Goal: Navigation & Orientation: Find specific page/section

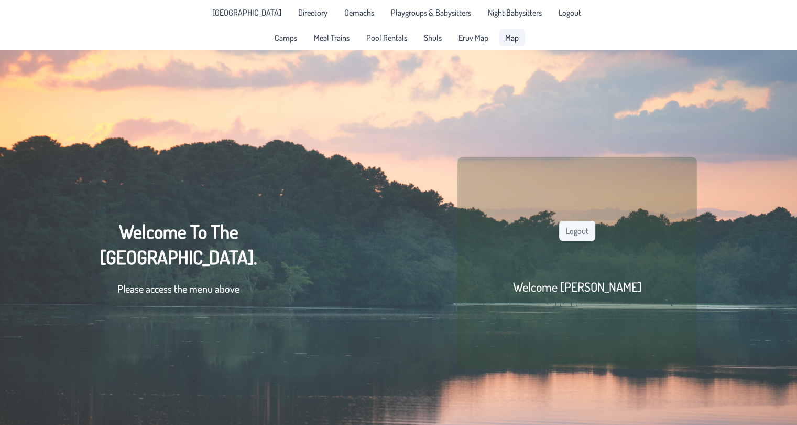
click at [519, 41] on link "Map" at bounding box center [512, 37] width 26 height 17
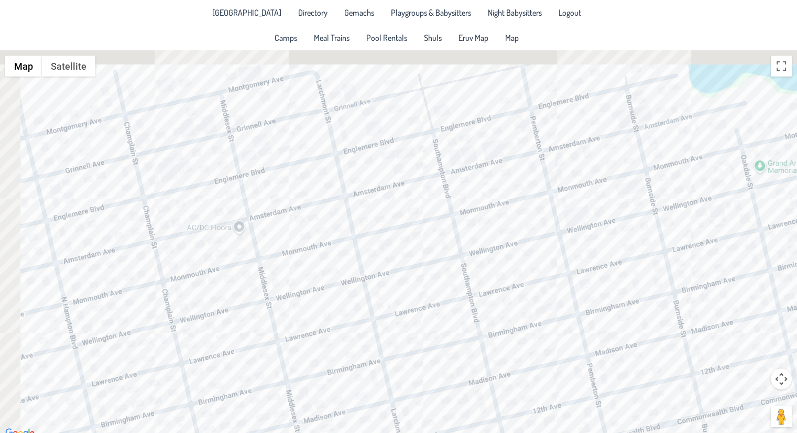
drag, startPoint x: 312, startPoint y: 184, endPoint x: 398, endPoint y: 256, distance: 111.7
click at [398, 256] on div at bounding box center [398, 244] width 797 height 389
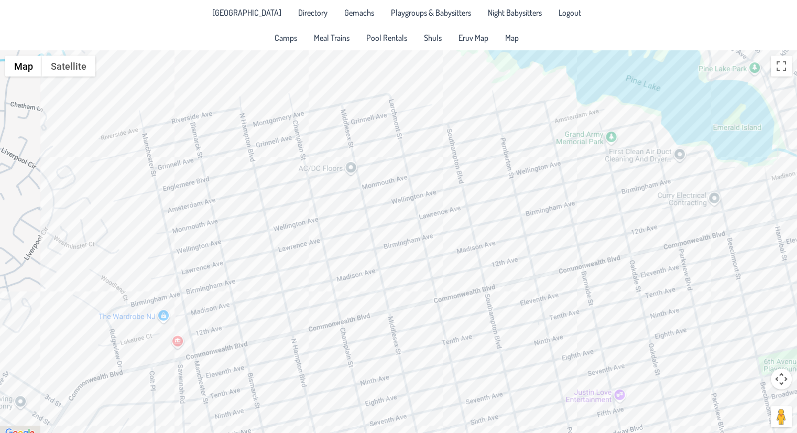
drag, startPoint x: 392, startPoint y: 264, endPoint x: 365, endPoint y: 164, distance: 104.3
click at [365, 164] on div at bounding box center [398, 244] width 797 height 389
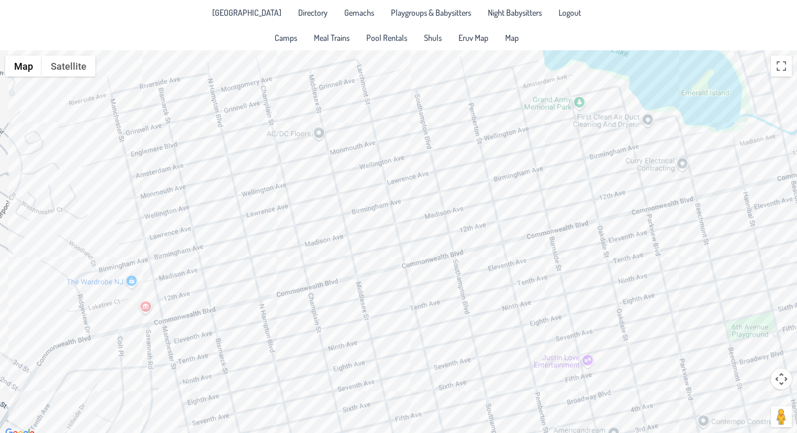
click at [258, 268] on div at bounding box center [398, 244] width 797 height 389
click at [289, 226] on button "Close" at bounding box center [299, 234] width 25 height 25
click at [282, 237] on div at bounding box center [398, 244] width 797 height 389
click at [282, 237] on div "[PERSON_NAME] & [PERSON_NAME] [STREET_ADDRESS]" at bounding box center [398, 244] width 797 height 389
click at [189, 258] on div "[PERSON_NAME] & [PERSON_NAME] [STREET_ADDRESS]" at bounding box center [398, 244] width 797 height 389
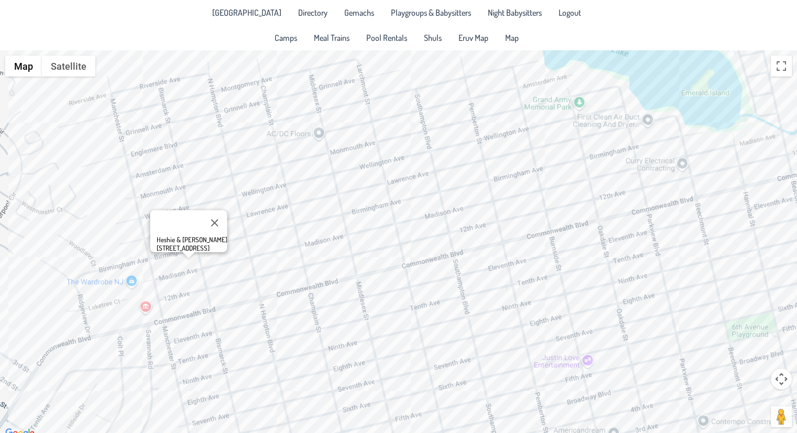
click at [179, 257] on div "Heshie & [PERSON_NAME] [STREET_ADDRESS]" at bounding box center [398, 244] width 797 height 389
click at [167, 264] on div "Pinny & [PERSON_NAME] [STREET_ADDRESS]" at bounding box center [398, 244] width 797 height 389
click at [173, 260] on div "Pinny & [PERSON_NAME] [STREET_ADDRESS]" at bounding box center [398, 244] width 797 height 389
click at [172, 260] on div at bounding box center [172, 259] width 13 height 6
click at [456, 222] on div "[PERSON_NAME] & [PERSON_NAME] Lob [STREET_ADDRESS]" at bounding box center [398, 244] width 797 height 389
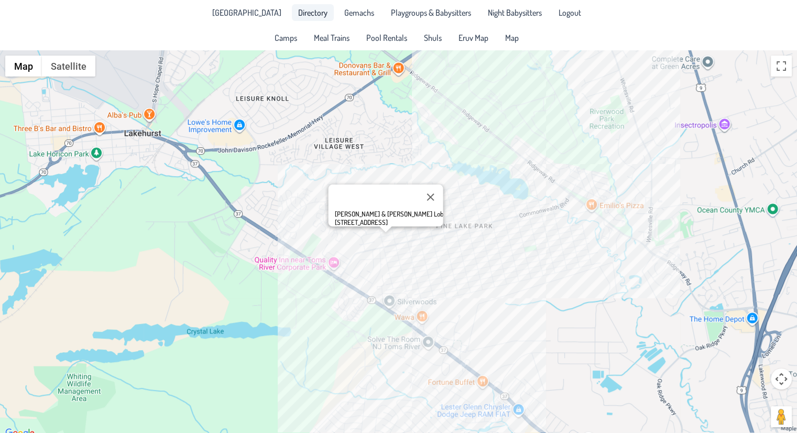
click at [302, 13] on span "Directory" at bounding box center [312, 12] width 29 height 8
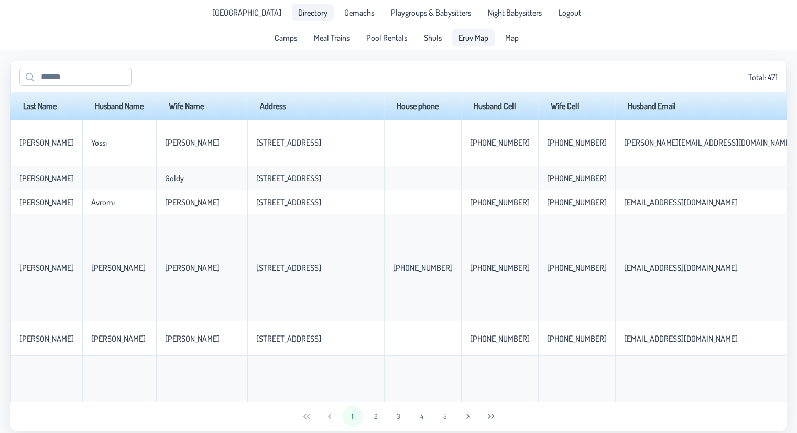
click at [471, 34] on span "Eruv Map" at bounding box center [474, 38] width 30 height 8
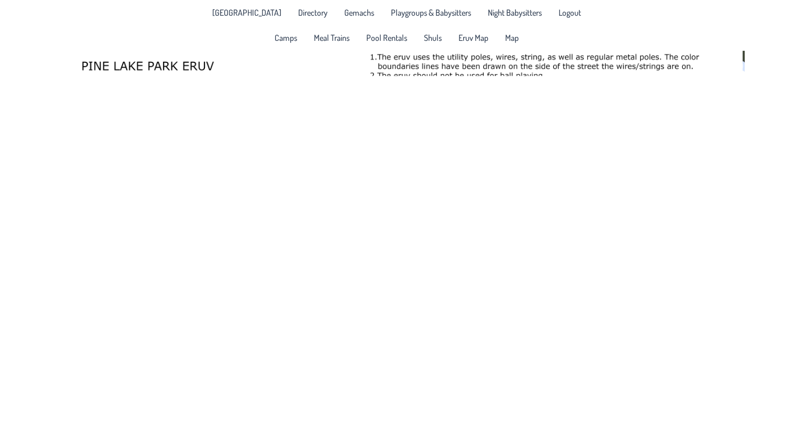
drag, startPoint x: 560, startPoint y: 342, endPoint x: 435, endPoint y: 308, distance: 129.7
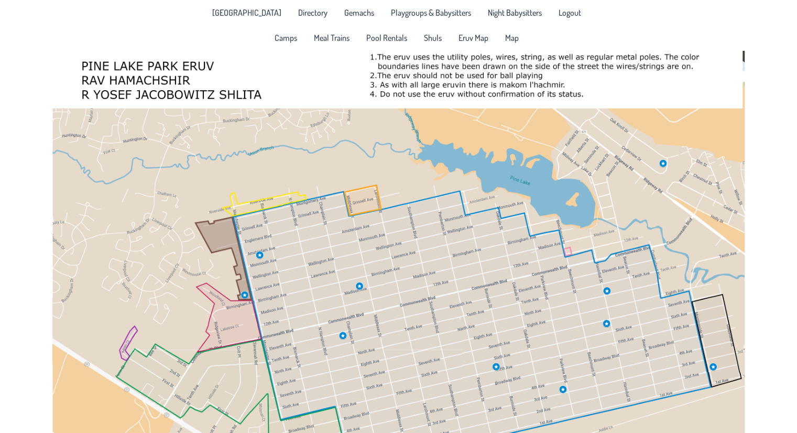
click at [435, 308] on div at bounding box center [398, 266] width 797 height 433
click at [514, 34] on span "Map" at bounding box center [512, 38] width 14 height 8
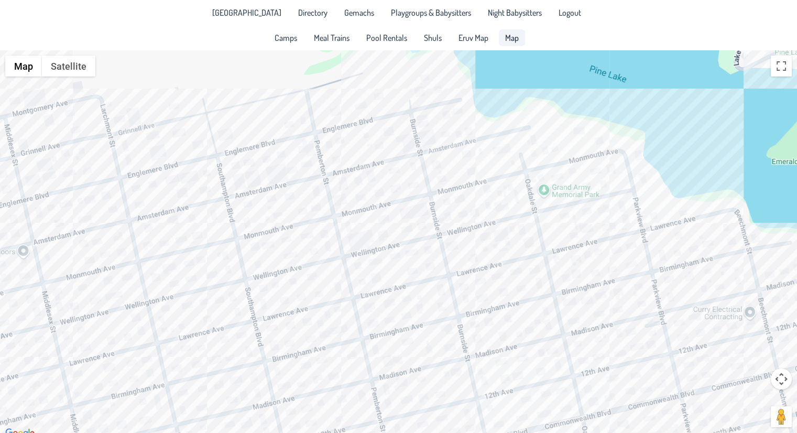
click at [420, 207] on div at bounding box center [398, 244] width 797 height 389
click at [420, 207] on div at bounding box center [418, 206] width 13 height 6
click at [446, 163] on button "Close" at bounding box center [458, 173] width 25 height 25
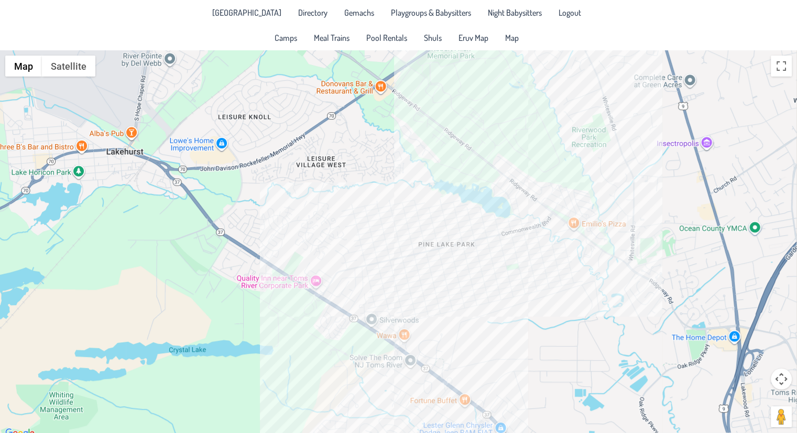
drag, startPoint x: 565, startPoint y: 357, endPoint x: 467, endPoint y: 229, distance: 161.6
click at [467, 229] on div at bounding box center [398, 244] width 797 height 389
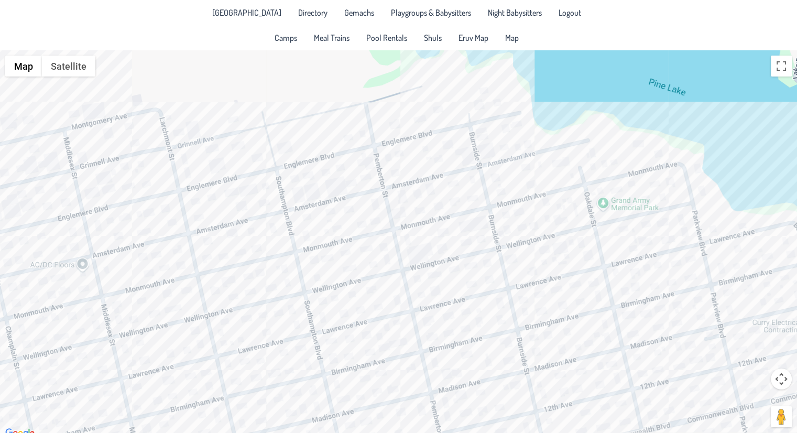
drag, startPoint x: 187, startPoint y: 166, endPoint x: 220, endPoint y: 193, distance: 42.9
click at [220, 193] on div at bounding box center [398, 244] width 797 height 389
click at [355, 160] on div at bounding box center [398, 244] width 797 height 389
click at [394, 117] on button "Close" at bounding box center [382, 127] width 25 height 25
click at [325, 170] on div at bounding box center [398, 244] width 797 height 389
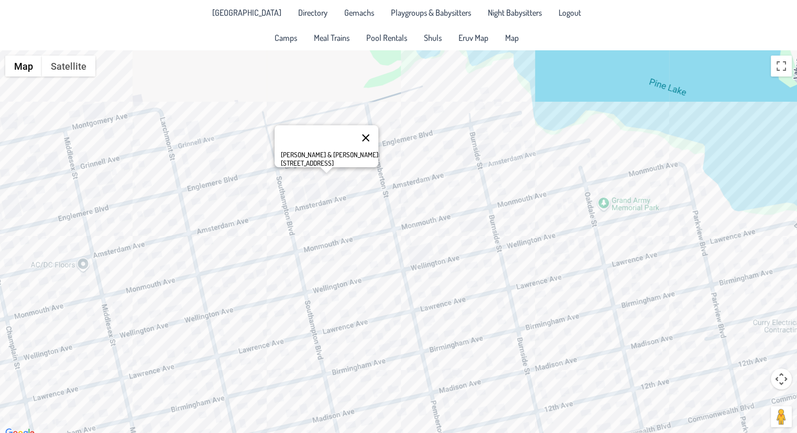
click at [355, 128] on button "Close" at bounding box center [365, 137] width 25 height 25
click at [388, 156] on div at bounding box center [398, 244] width 797 height 389
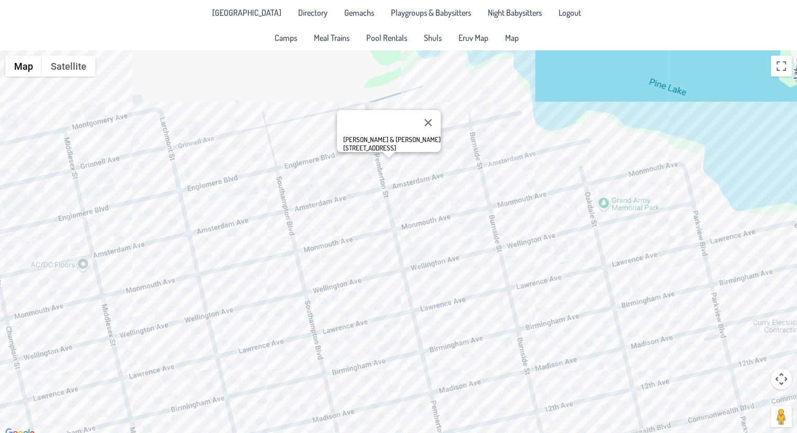
click at [479, 106] on div "[PERSON_NAME] & [PERSON_NAME] [STREET_ADDRESS]" at bounding box center [398, 244] width 797 height 389
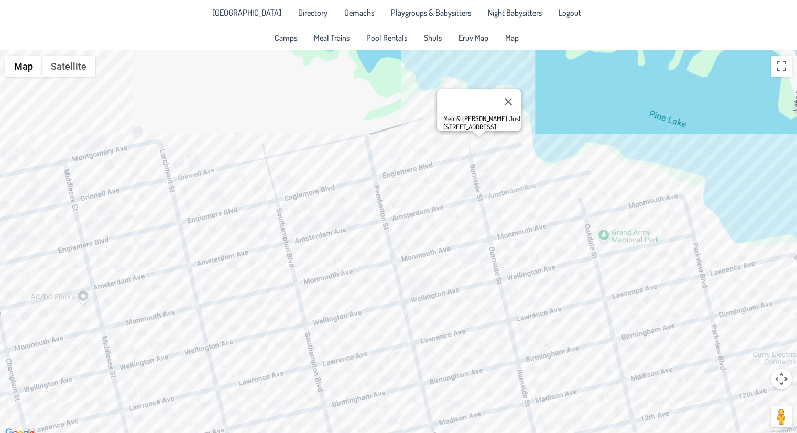
click at [534, 197] on div "Meir & [PERSON_NAME] Just [STREET_ADDRESS]" at bounding box center [398, 244] width 797 height 389
click at [588, 188] on div "Elazar & [PERSON_NAME] [STREET_ADDRESS]" at bounding box center [398, 244] width 797 height 389
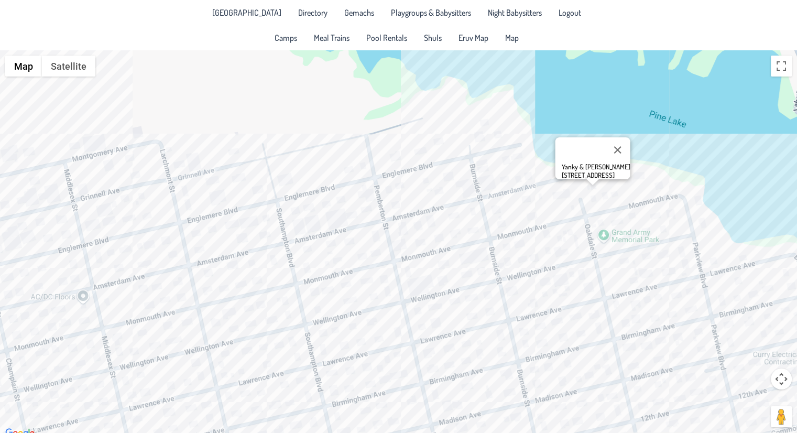
click at [522, 221] on div "Yanky & [PERSON_NAME] [STREET_ADDRESS]" at bounding box center [398, 244] width 797 height 389
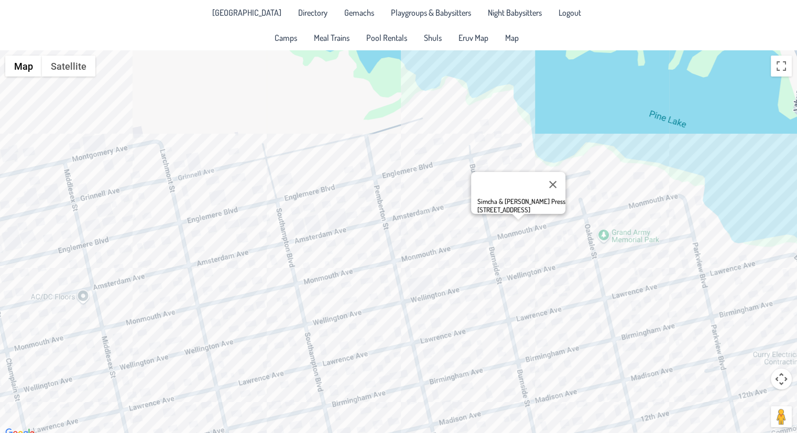
click at [561, 228] on div "Simcha & [PERSON_NAME] Press [STREET_ADDRESS]" at bounding box center [398, 244] width 797 height 389
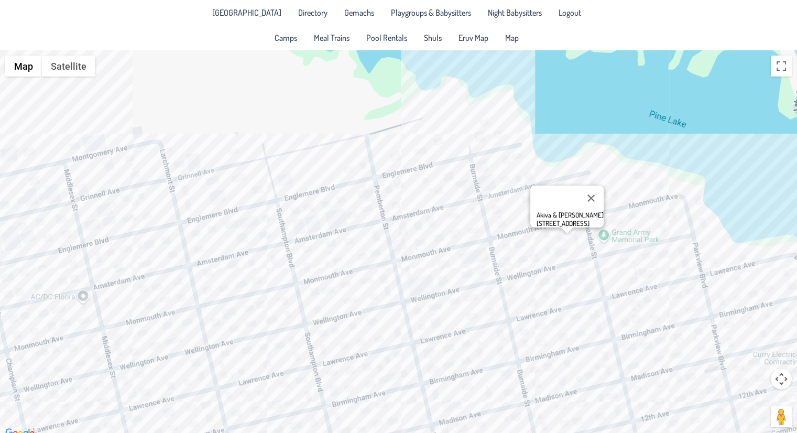
click at [560, 239] on div "Akiva & [PERSON_NAME] [STREET_ADDRESS]" at bounding box center [398, 244] width 797 height 389
click at [502, 259] on div "Akiva & [PERSON_NAME] [STREET_ADDRESS]" at bounding box center [398, 244] width 797 height 389
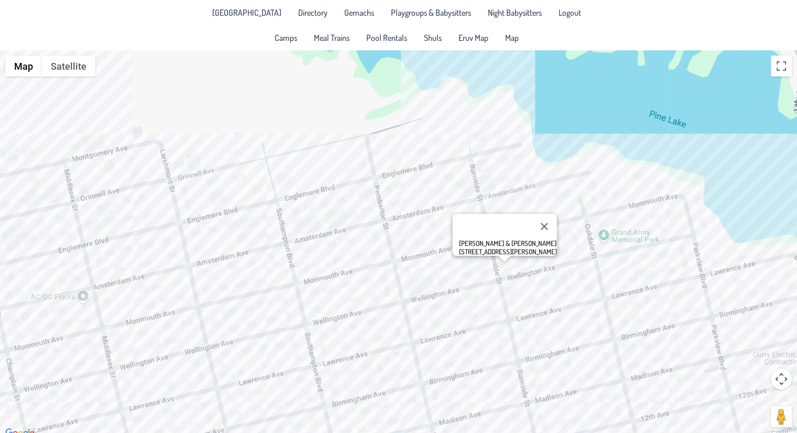
click at [482, 259] on div "[PERSON_NAME] & [PERSON_NAME] [STREET_ADDRESS][PERSON_NAME]" at bounding box center [398, 244] width 797 height 389
click at [444, 276] on div "[PERSON_NAME] & [PERSON_NAME] [STREET_ADDRESS]" at bounding box center [398, 244] width 797 height 389
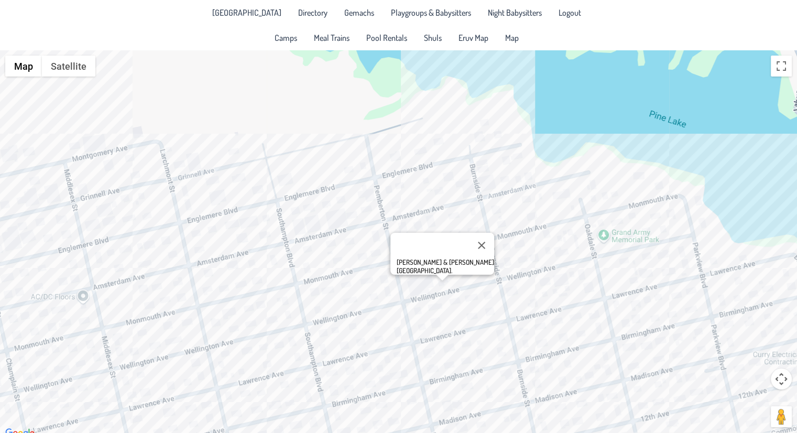
click at [430, 284] on div "[PERSON_NAME] & [PERSON_NAME] [GEOGRAPHIC_DATA]." at bounding box center [398, 244] width 797 height 389
click at [324, 273] on div "Ari & [PERSON_NAME] [STREET_ADDRESS]" at bounding box center [398, 244] width 797 height 389
click at [352, 297] on div "Ari & [PERSON_NAME] [STREET_ADDRESS]" at bounding box center [398, 244] width 797 height 389
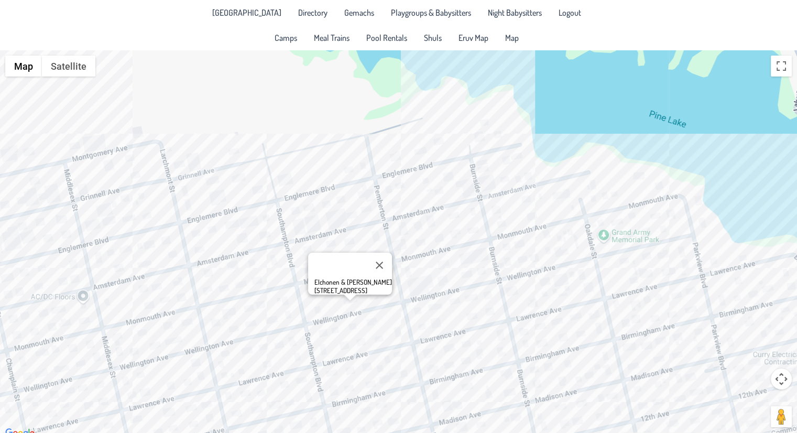
click at [321, 308] on div "Elchonen & [PERSON_NAME] [STREET_ADDRESS]" at bounding box center [398, 244] width 797 height 389
click at [354, 265] on button "Close" at bounding box center [366, 272] width 25 height 25
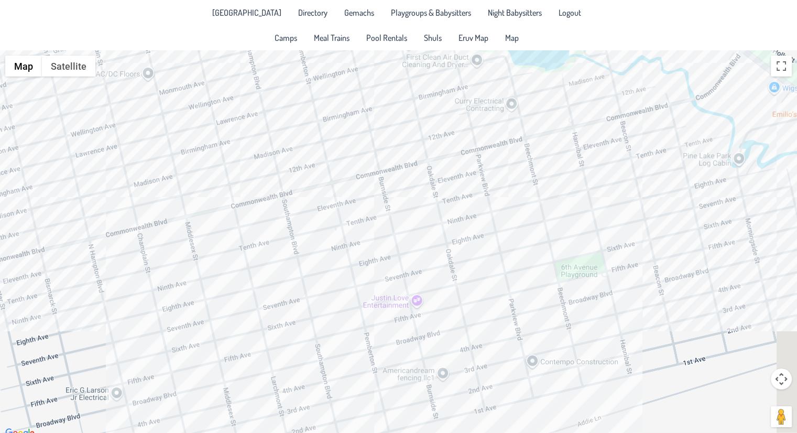
drag, startPoint x: 389, startPoint y: 345, endPoint x: 390, endPoint y: 175, distance: 170.3
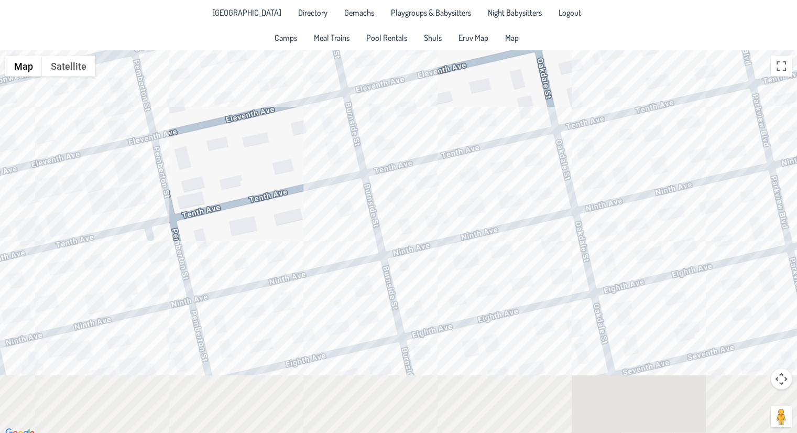
drag, startPoint x: 387, startPoint y: 307, endPoint x: 389, endPoint y: 193, distance: 113.2
click at [389, 193] on div at bounding box center [398, 244] width 797 height 389
